Goal: Find specific page/section: Find specific page/section

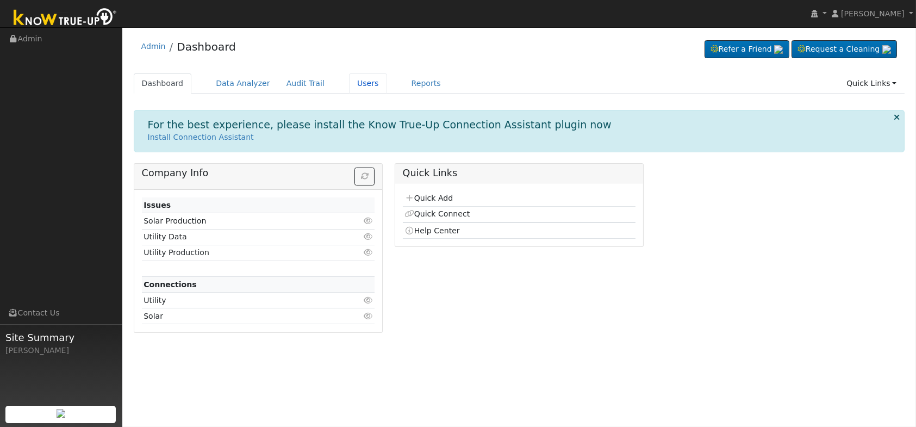
click at [354, 83] on link "Users" at bounding box center [368, 83] width 38 height 20
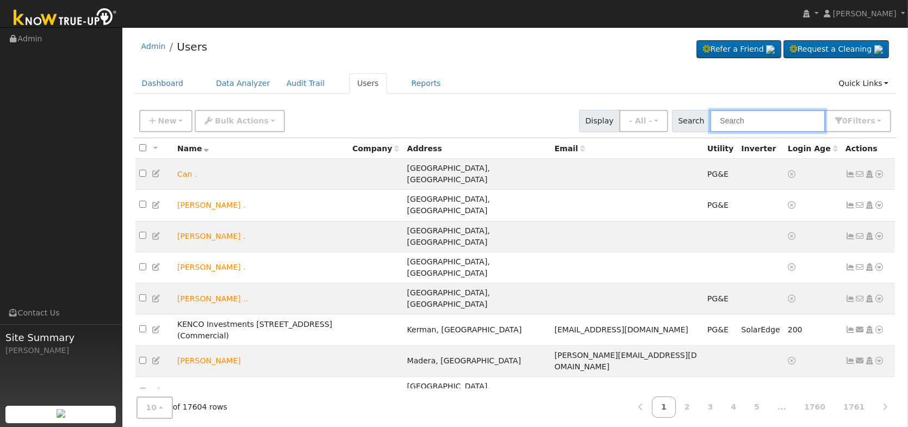
click at [746, 116] on input "text" at bounding box center [767, 121] width 115 height 22
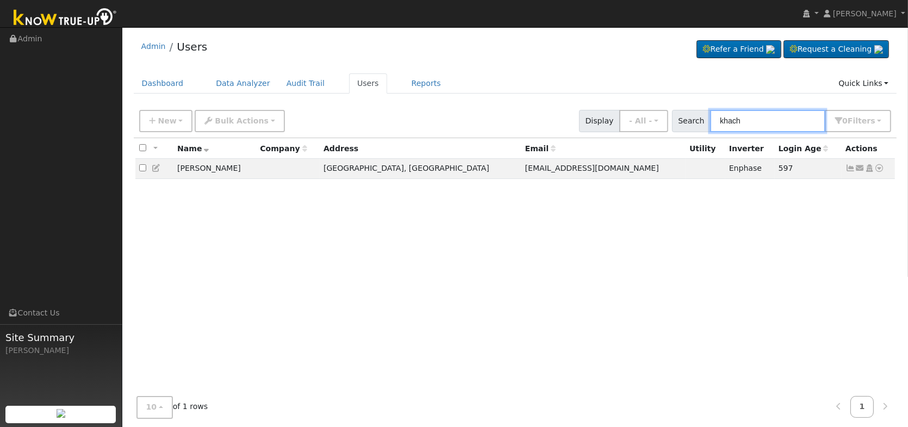
type input "khach"
click at [748, 118] on input "khach" at bounding box center [767, 121] width 115 height 22
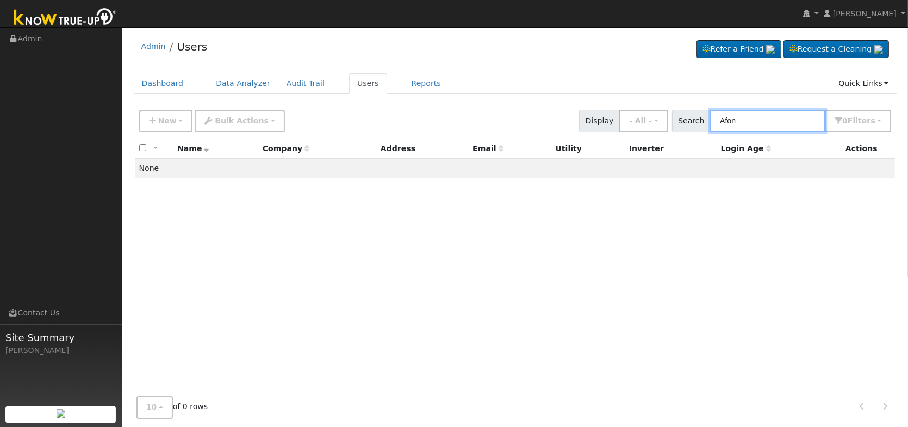
type input "Afon"
